Goal: Information Seeking & Learning: Learn about a topic

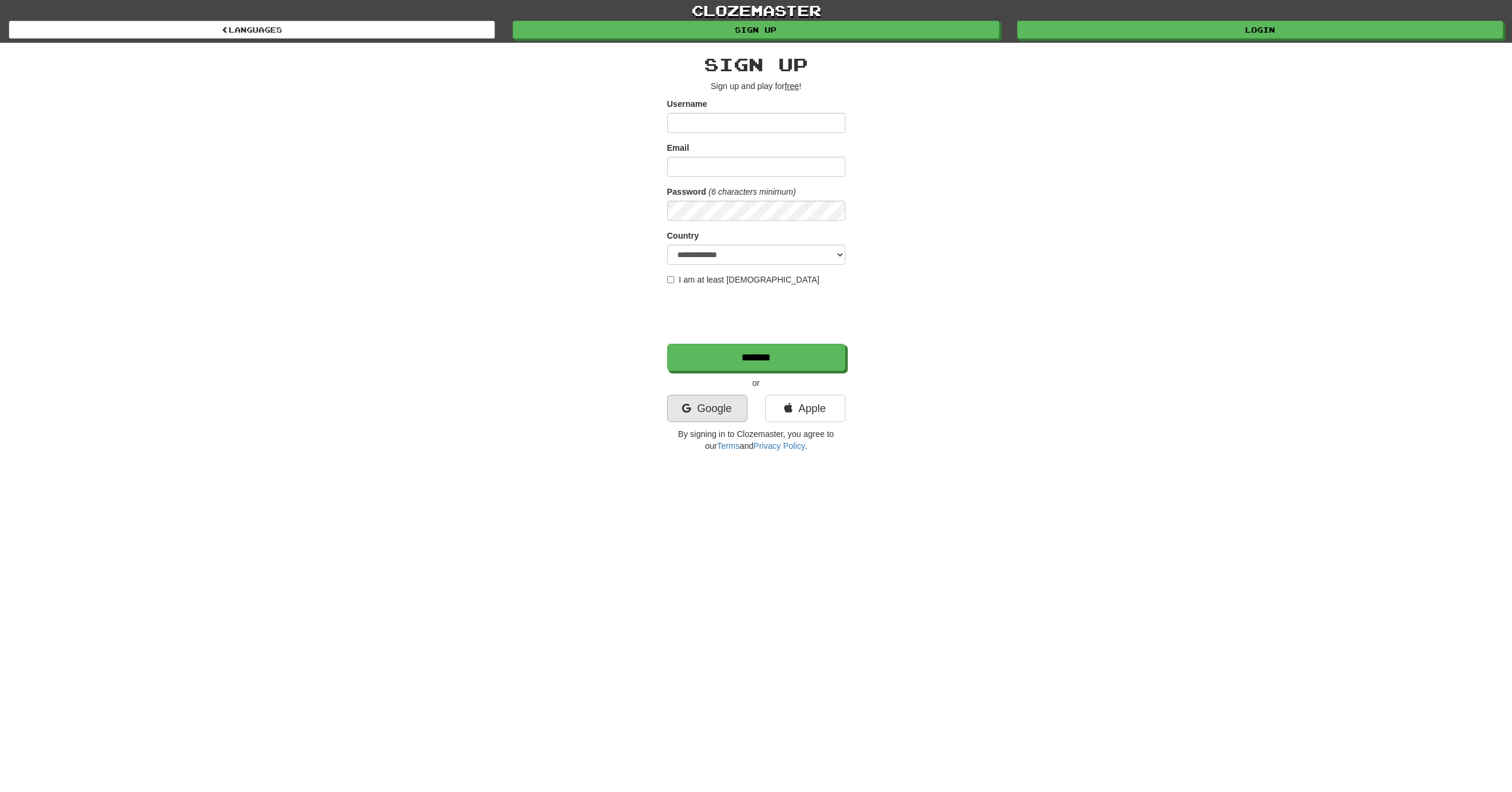
click at [709, 402] on link "Google" at bounding box center [707, 409] width 80 height 27
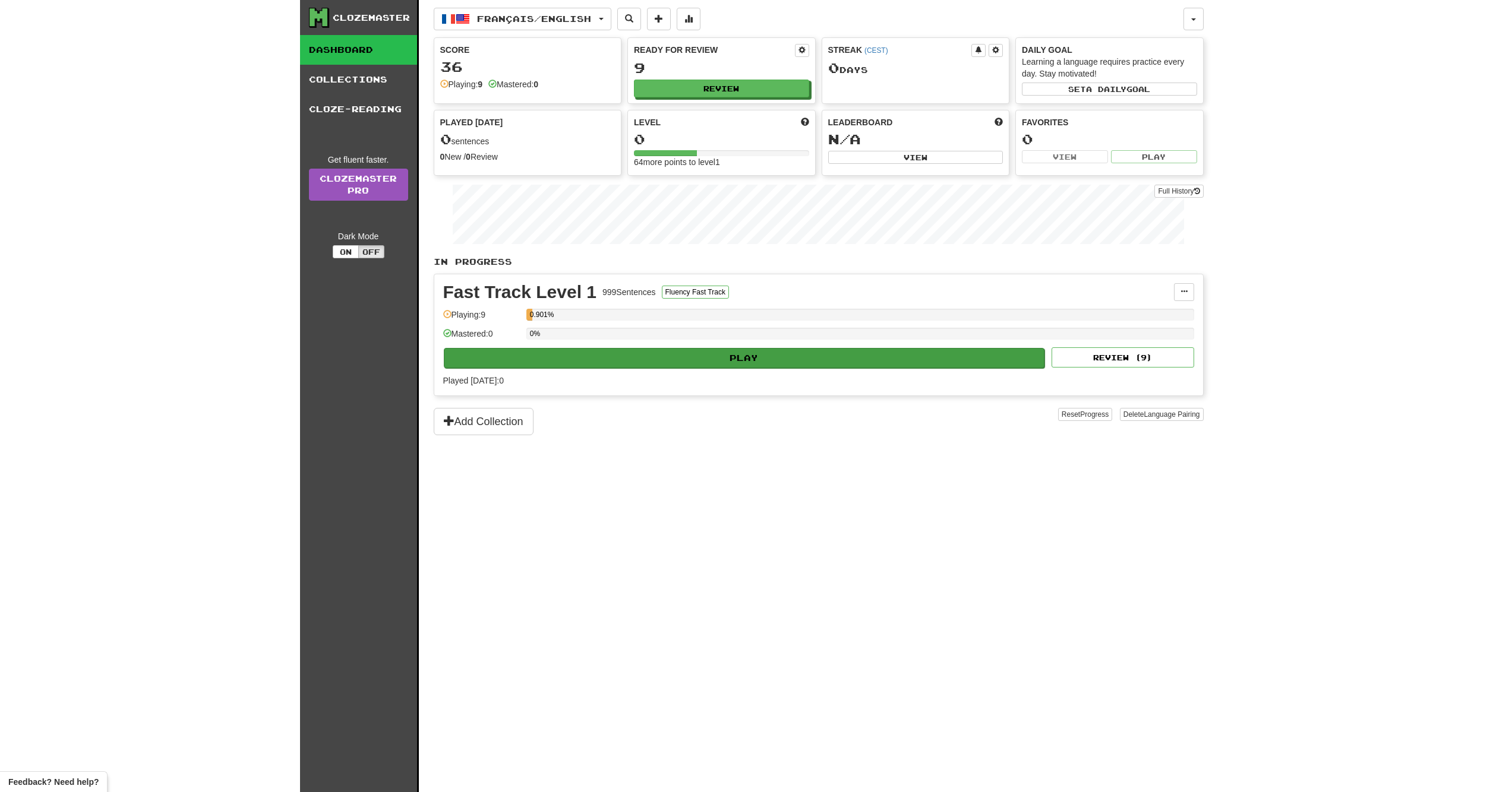
click at [636, 353] on button "Play" at bounding box center [744, 358] width 601 height 21
select select "**"
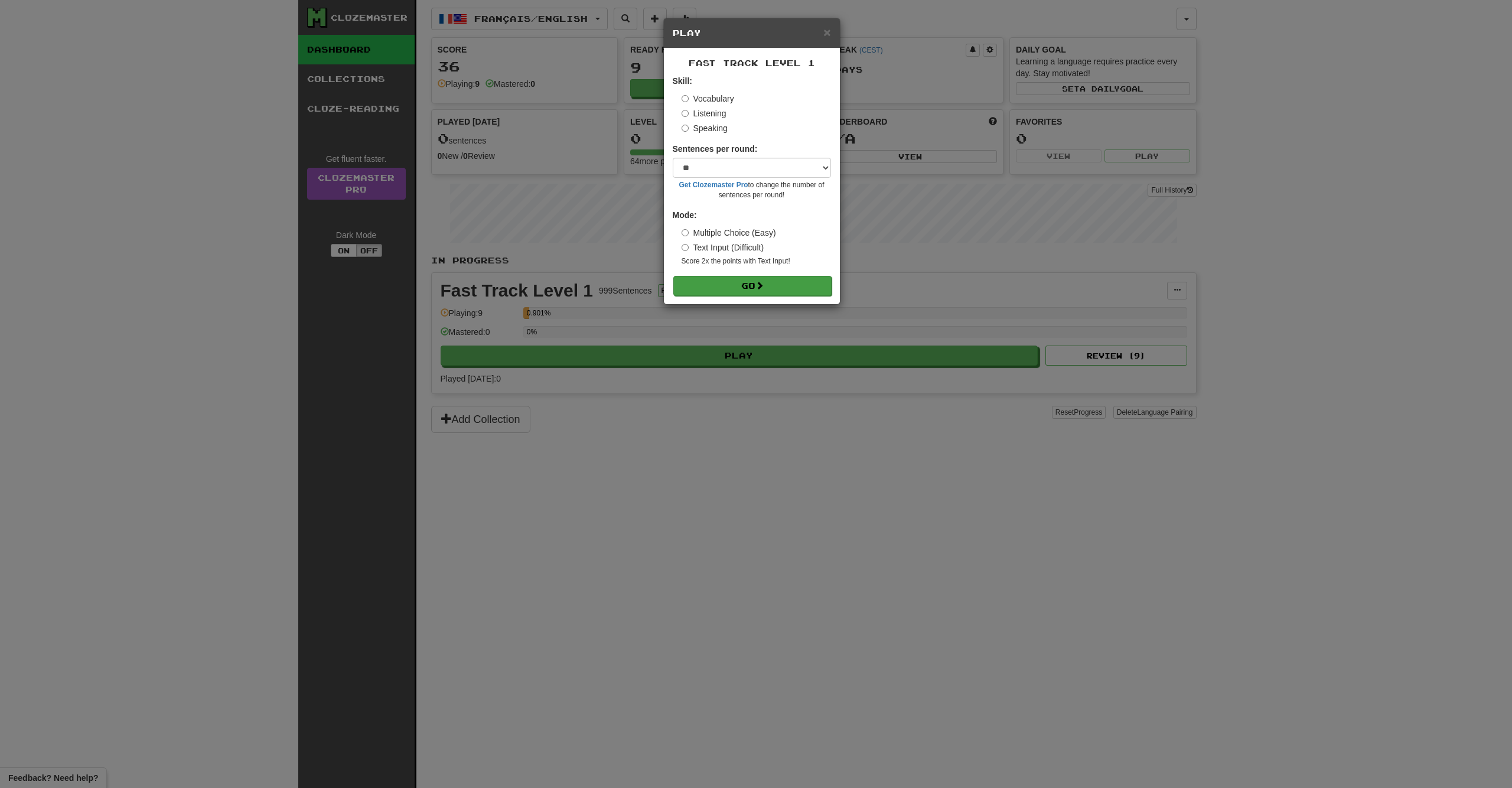
click at [733, 291] on button "Go" at bounding box center [753, 286] width 158 height 20
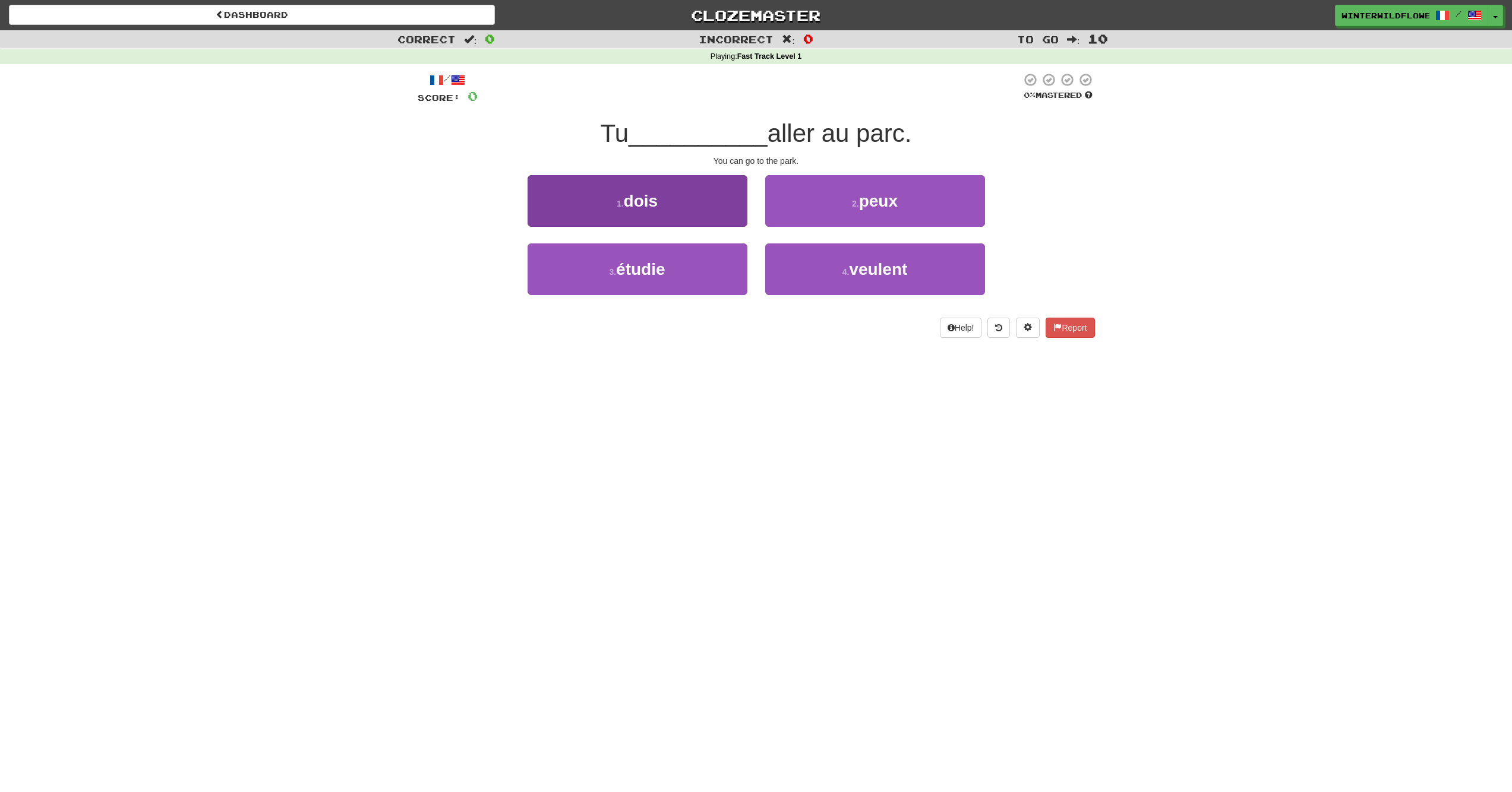
click at [633, 209] on span "dois" at bounding box center [640, 201] width 34 height 19
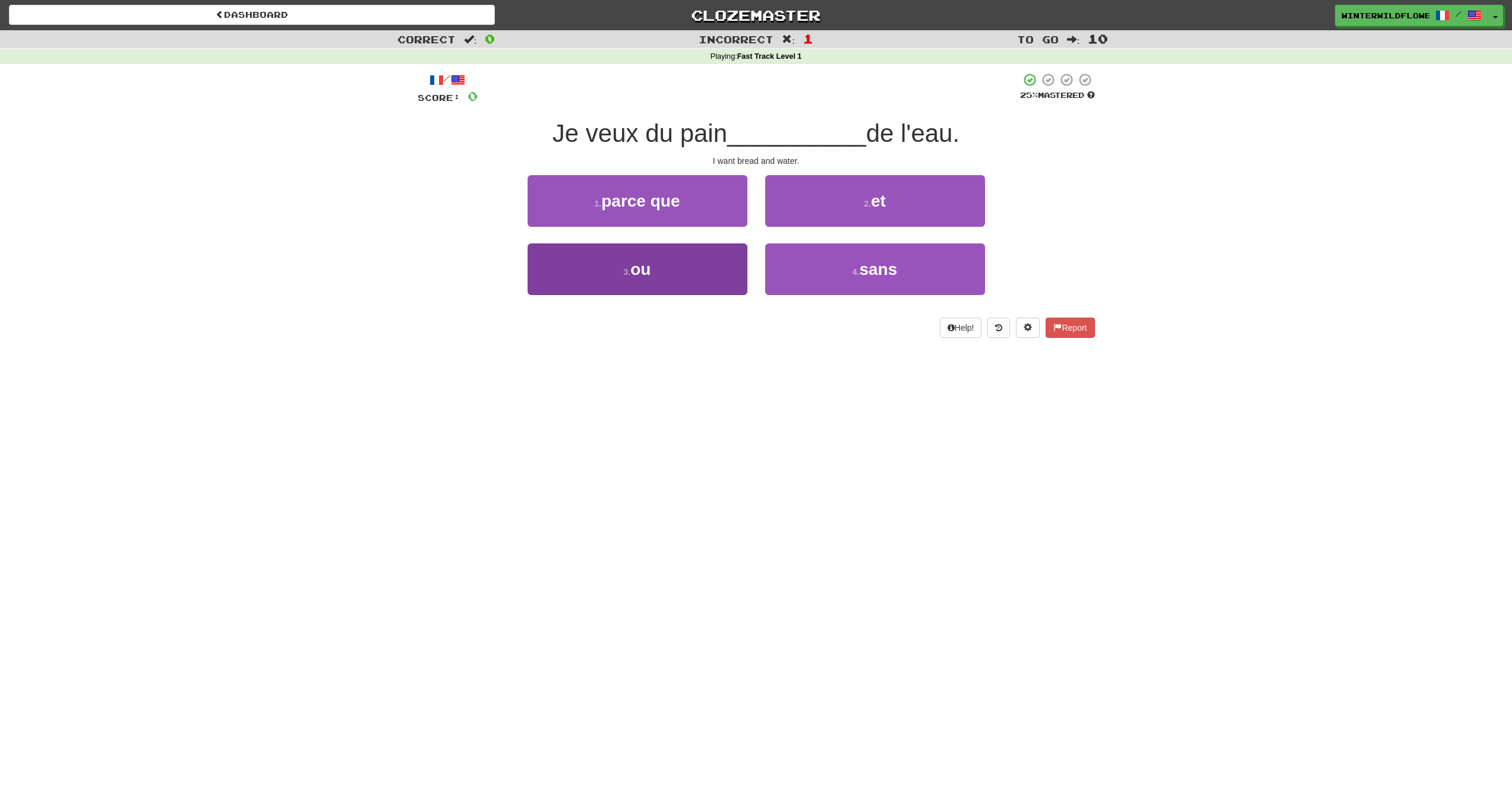
click at [657, 282] on button "3 . ou" at bounding box center [637, 269] width 220 height 52
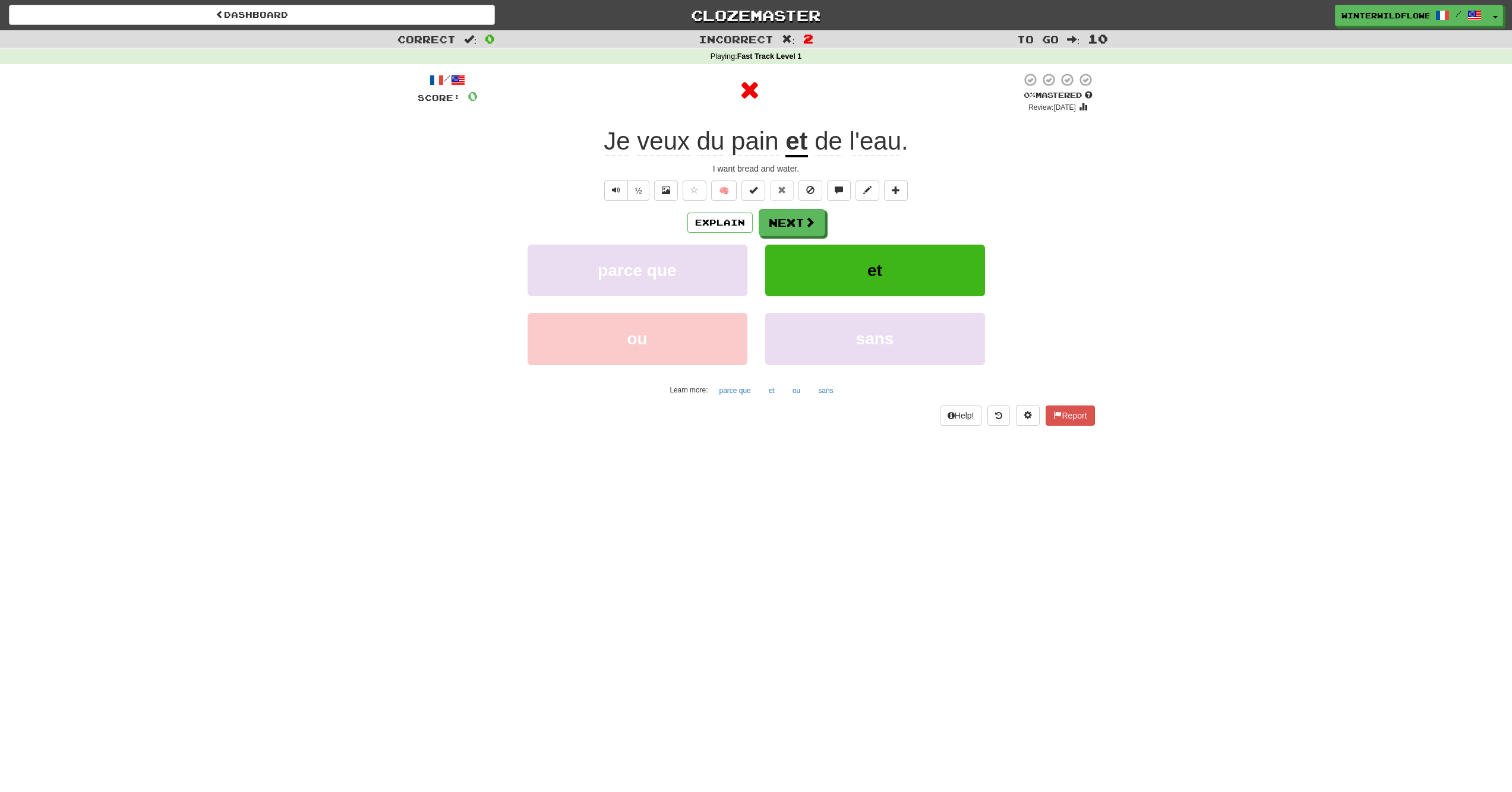
click at [1222, 197] on div "Correct : 0 Incorrect : 2 To go : 10 Playing : Fast Track Level 1 / Score: 0 0 …" at bounding box center [756, 236] width 1512 height 412
